Goal: Entertainment & Leisure: Consume media (video, audio)

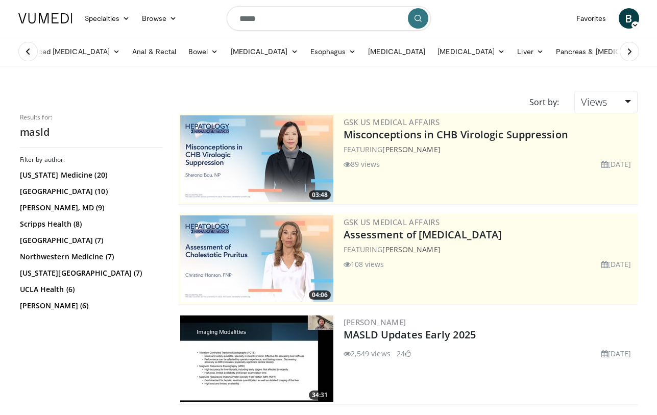
click at [51, 23] on img at bounding box center [45, 18] width 54 height 10
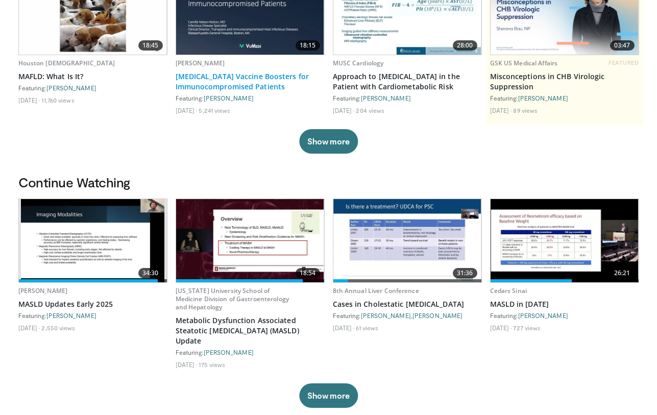
scroll to position [141, 0]
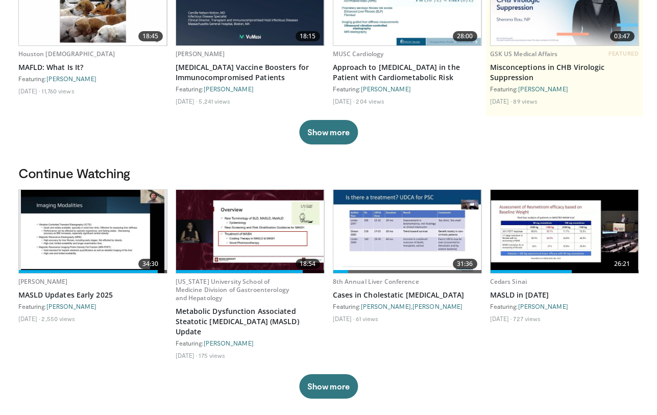
click at [573, 239] on img at bounding box center [565, 231] width 148 height 83
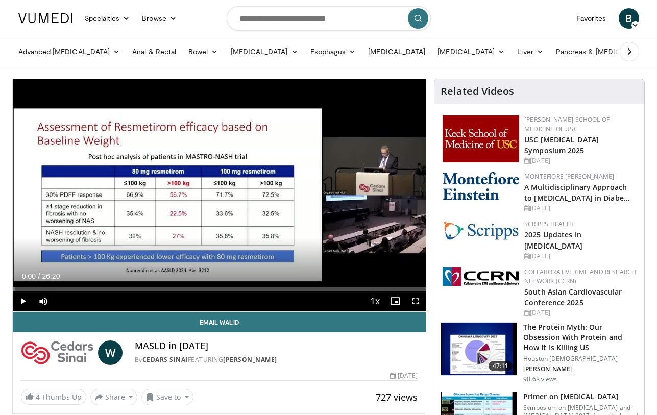
drag, startPoint x: 239, startPoint y: 289, endPoint x: -193, endPoint y: 289, distance: 431.6
click at [0, 289] on html "Specialties Adult & Family Medicine Allergy, [MEDICAL_DATA], Immunology Anesthe…" at bounding box center [328, 207] width 657 height 415
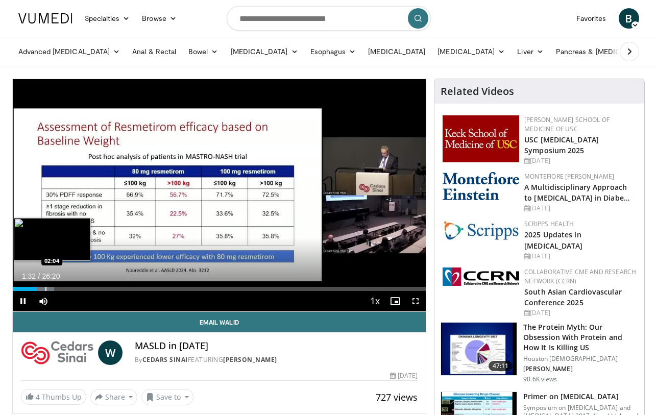
click at [45, 288] on div "Progress Bar" at bounding box center [45, 289] width 1 height 4
click at [59, 291] on div "Progress Bar" at bounding box center [59, 289] width 1 height 4
click at [66, 291] on div "Progress Bar" at bounding box center [66, 289] width 1 height 4
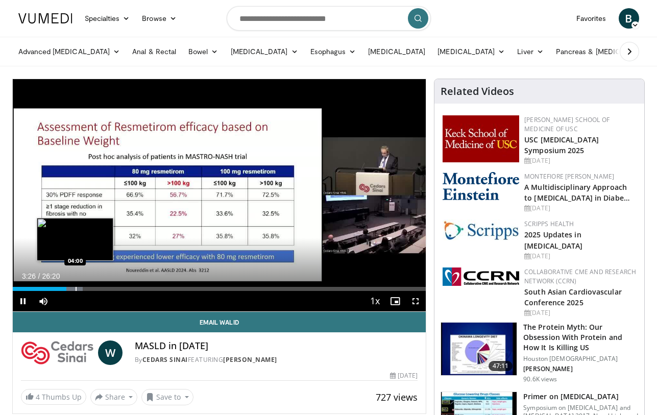
click at [76, 289] on div "Progress Bar" at bounding box center [76, 289] width 1 height 4
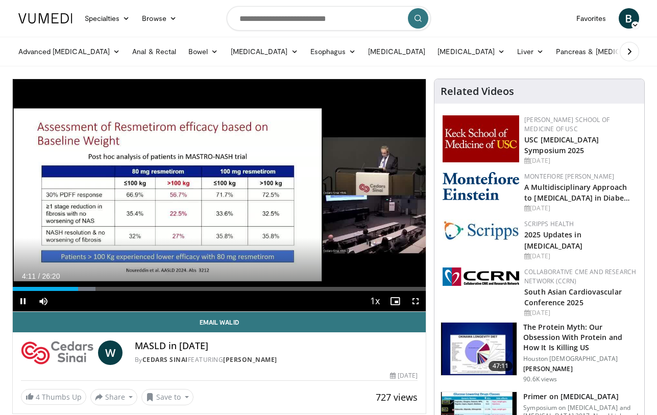
click at [87, 291] on div "Current Time 4:11 / Duration 26:20 Pause Skip Backward Skip Forward Mute 100% L…" at bounding box center [220, 301] width 414 height 20
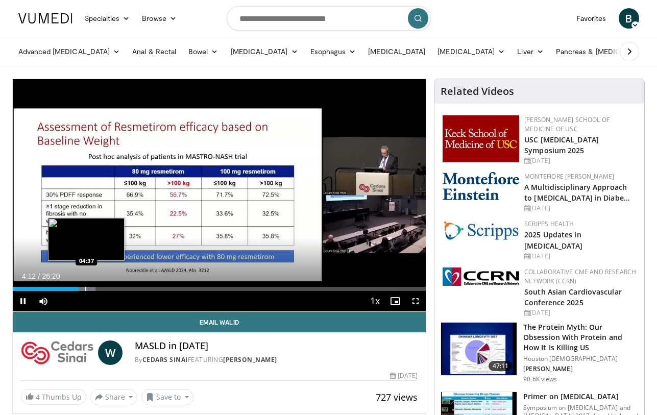
click at [87, 287] on div "Progress Bar" at bounding box center [82, 289] width 25 height 4
click at [95, 289] on div "Progress Bar" at bounding box center [95, 289] width 1 height 4
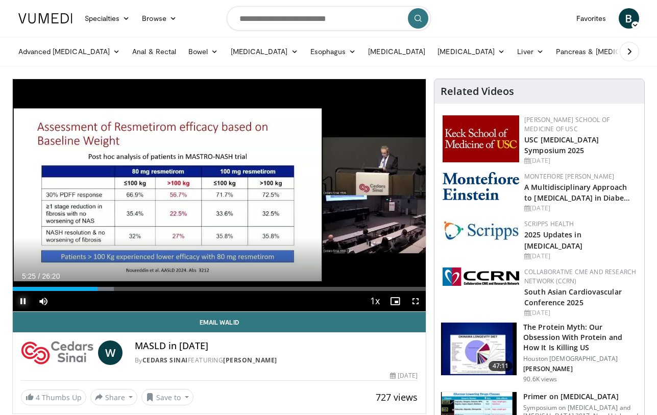
click at [21, 301] on span "Video Player" at bounding box center [23, 301] width 20 height 20
